Goal: Transaction & Acquisition: Purchase product/service

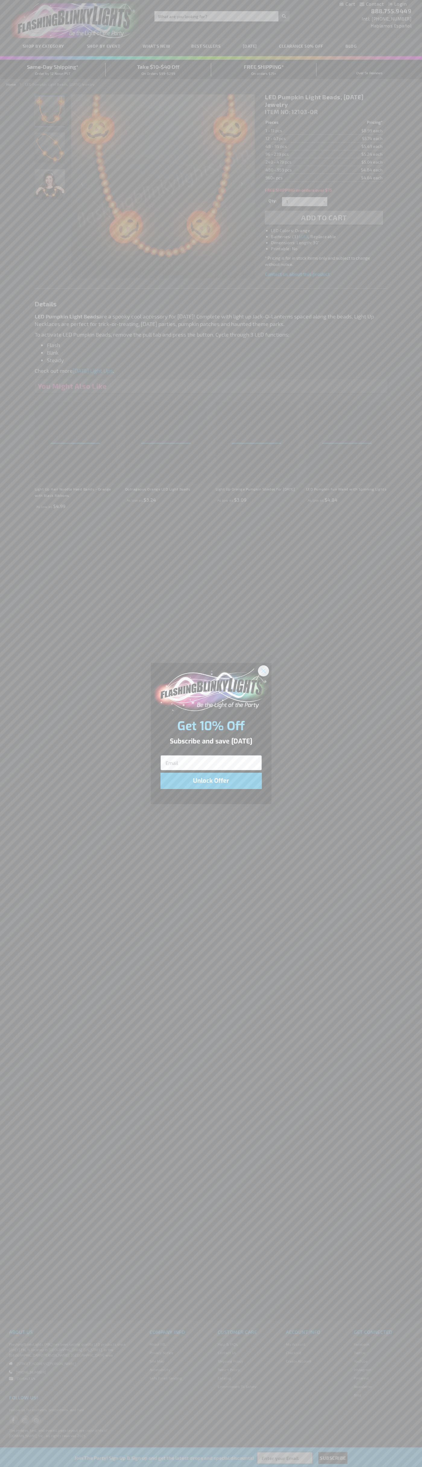
click at [264, 670] on icon "Close dialog" at bounding box center [263, 671] width 4 height 4
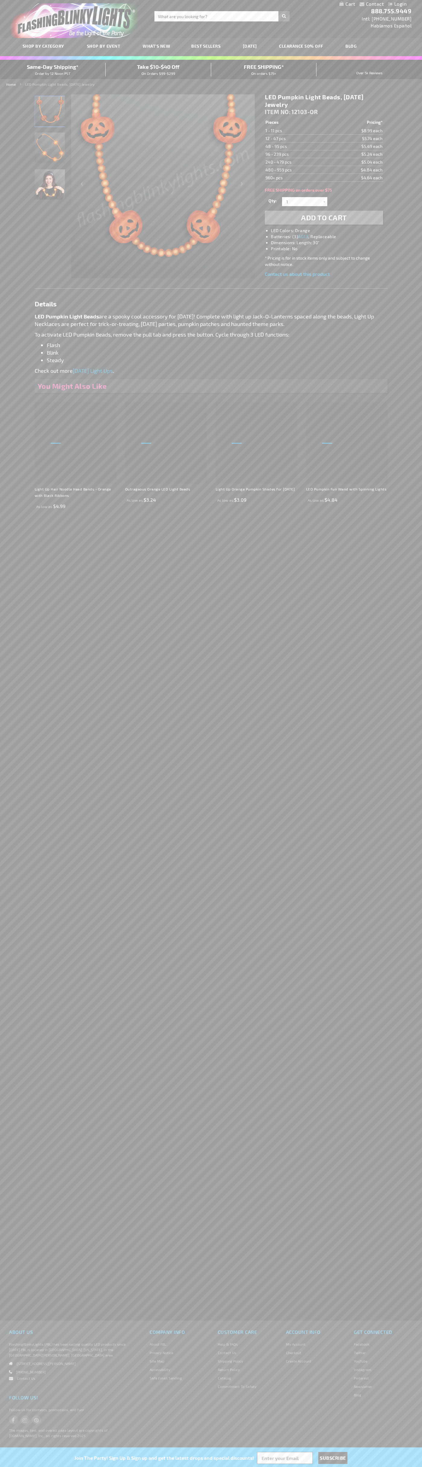
click at [330, 231] on li "LED Colors: Orange" at bounding box center [330, 231] width 118 height 6
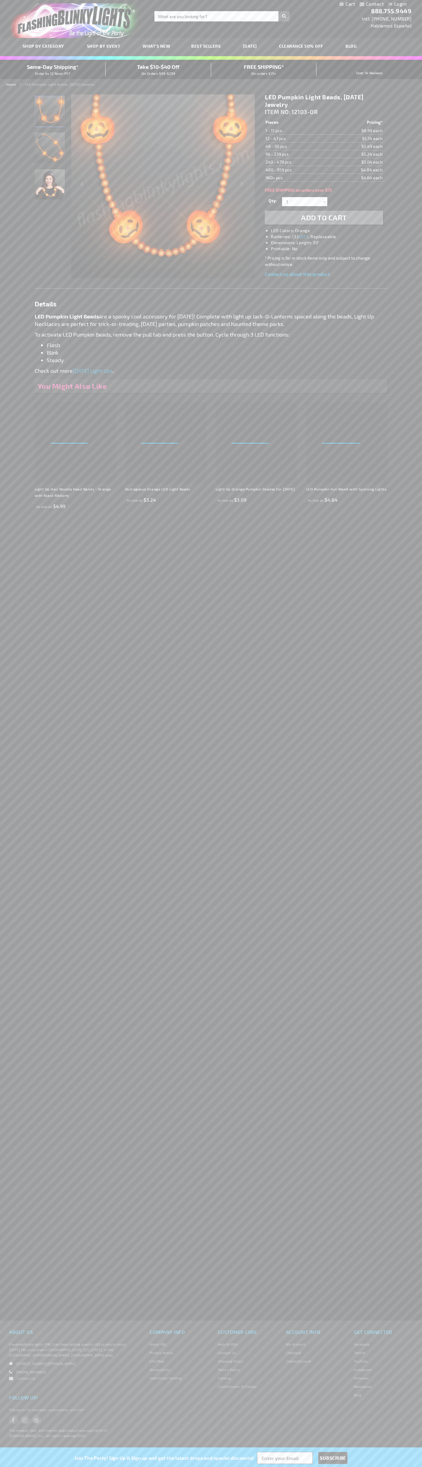
click at [324, 218] on span "Add to Cart" at bounding box center [324, 217] width 46 height 9
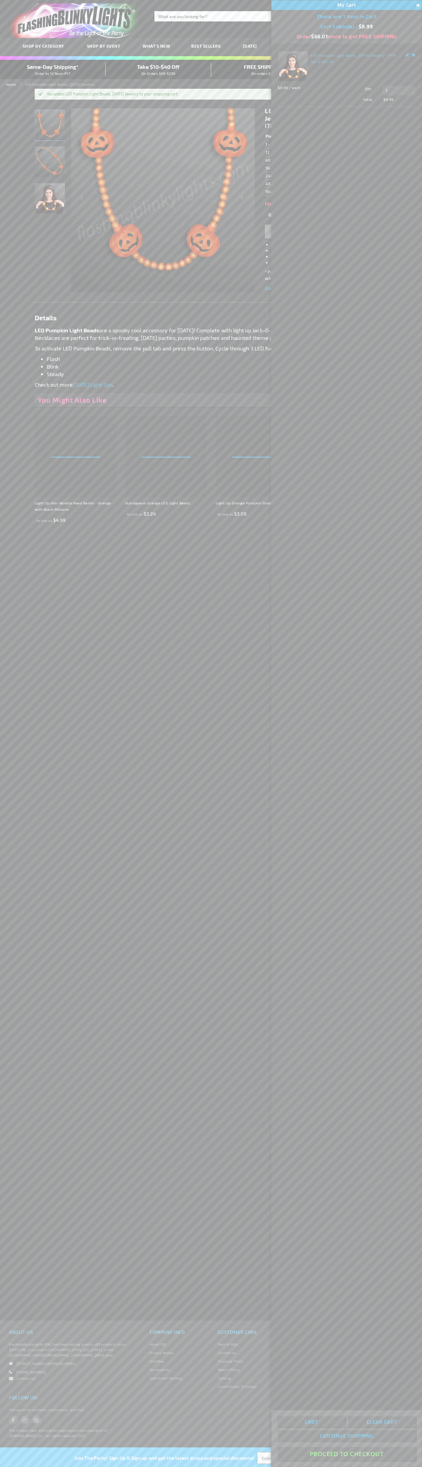
click at [347, 1454] on button "Proceed To Checkout" at bounding box center [347, 1454] width 138 height 14
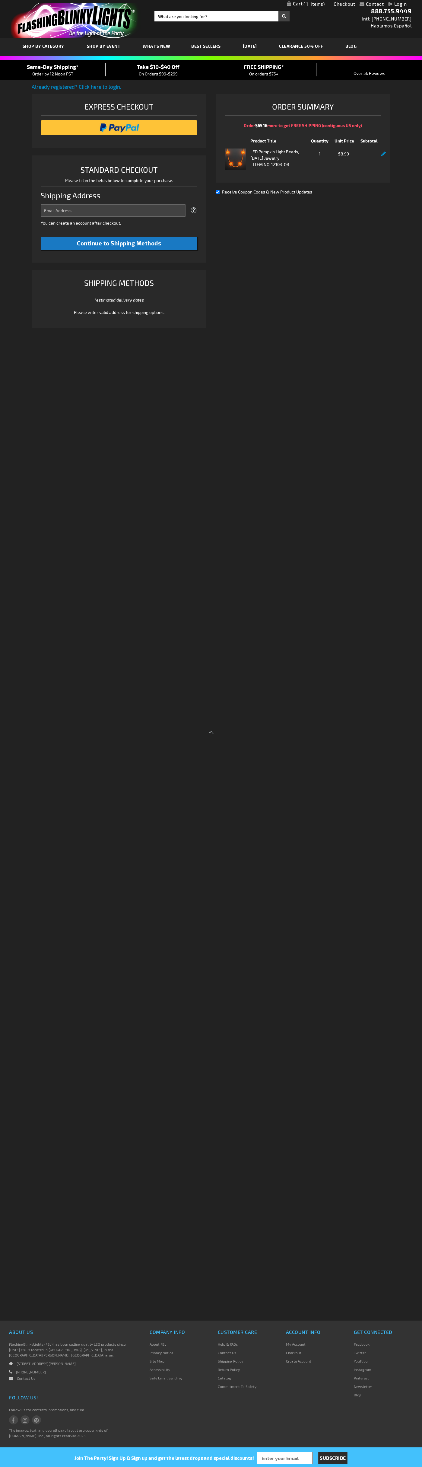
select select "US"
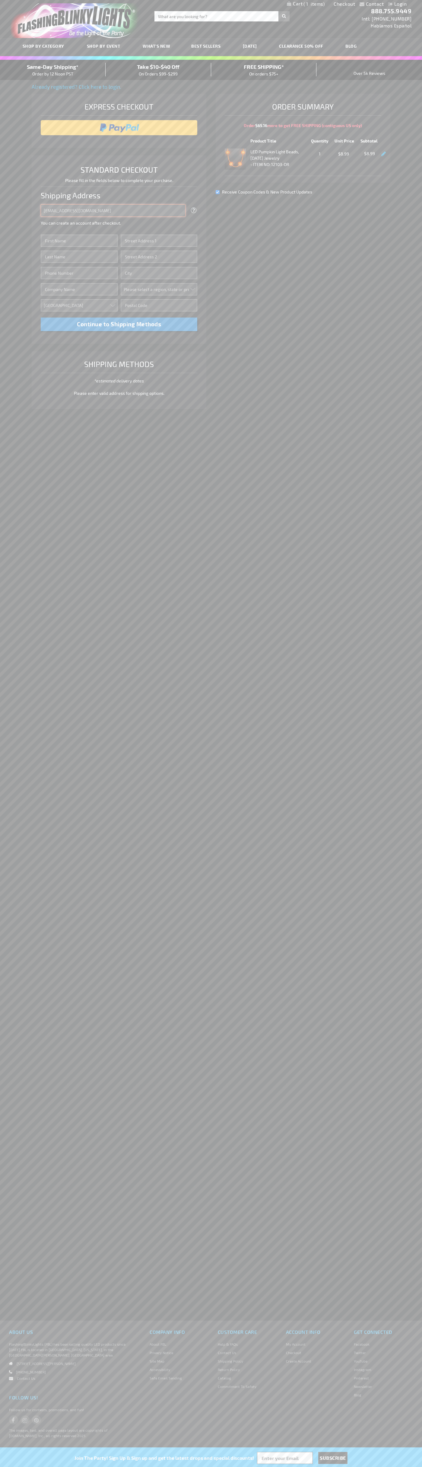
type input "johnsmith005@storebotmail.joonix.net"
type input "John"
type input "4021 Vernon Avenue"
type input "First floor"
type input "st. louis park"
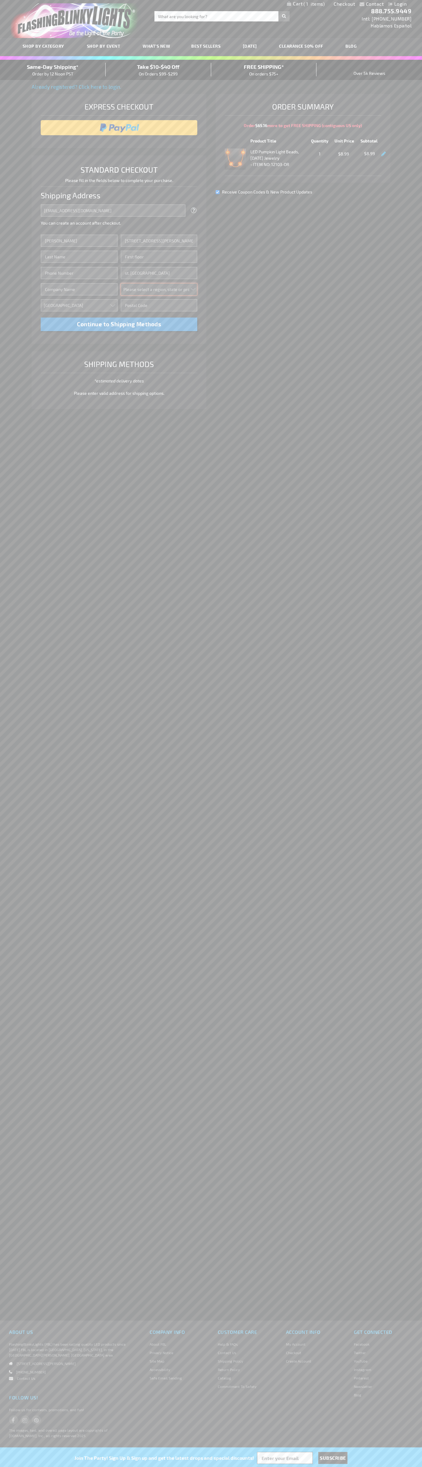
select select "34"
type input "55416"
type input "Smith"
type input "6502530000"
type input "John Smith"
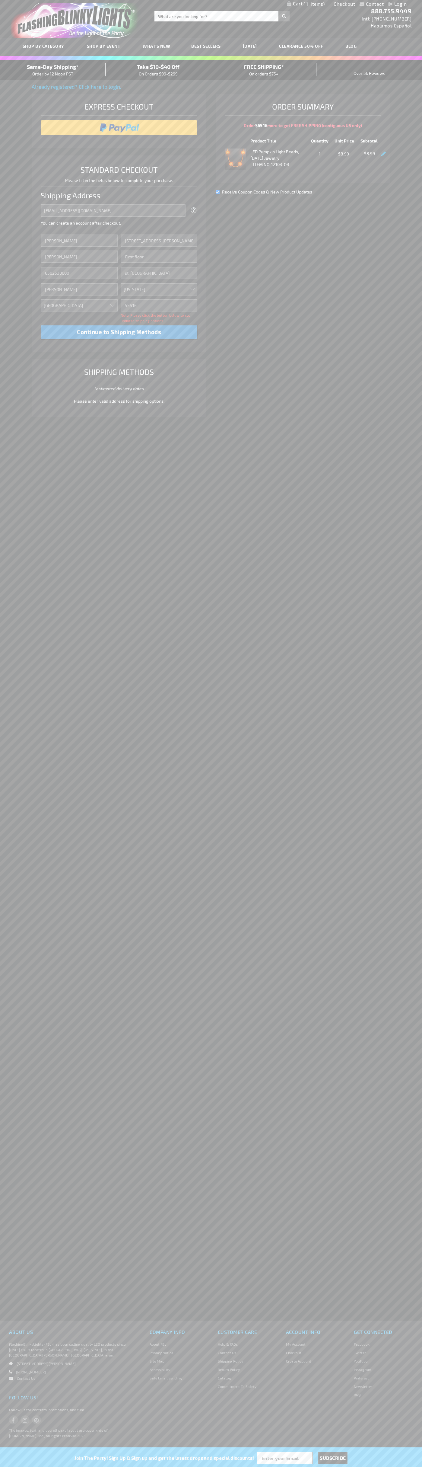
click at [53, 70] on div "Same-Day Shipping* Order by 12 Noon PST" at bounding box center [53, 70] width 106 height 14
click at [119, 128] on input "image" at bounding box center [119, 128] width 151 height 12
